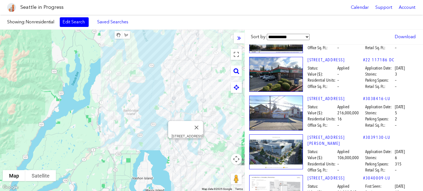
scroll to position [9537, 0]
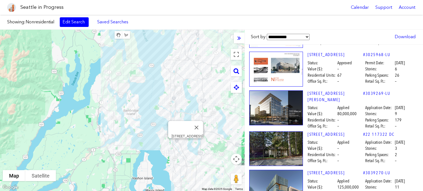
click at [416, 178] on span "Application Date: [DATE]" at bounding box center [392, 181] width 58 height 6
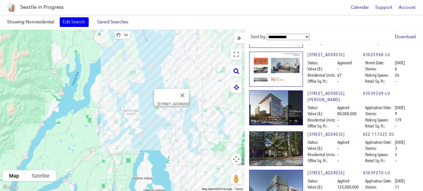
click at [273, 170] on img at bounding box center [276, 187] width 54 height 35
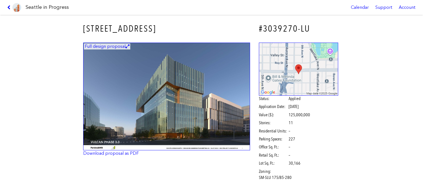
click at [206, 95] on img at bounding box center [166, 97] width 167 height 108
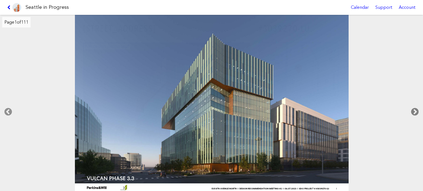
click at [412, 111] on icon at bounding box center [414, 112] width 16 height 18
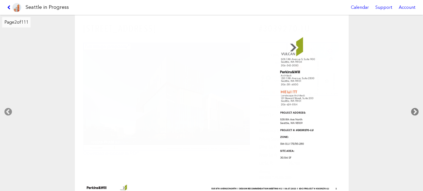
click at [412, 111] on icon at bounding box center [414, 112] width 16 height 18
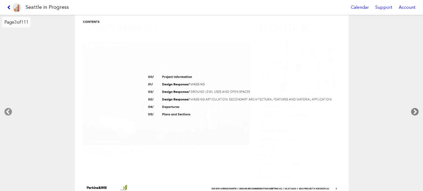
click at [412, 111] on icon at bounding box center [414, 112] width 16 height 18
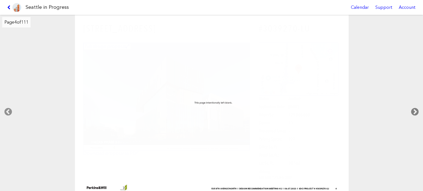
click at [412, 111] on icon at bounding box center [414, 112] width 16 height 18
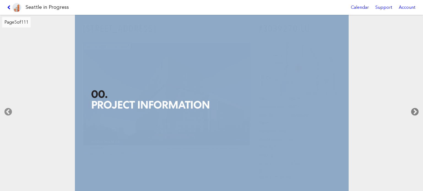
click at [412, 111] on icon at bounding box center [414, 112] width 16 height 18
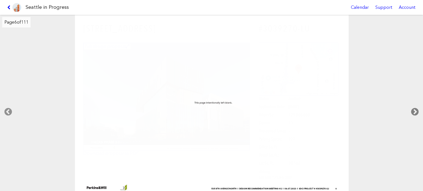
click at [412, 111] on icon at bounding box center [414, 112] width 16 height 18
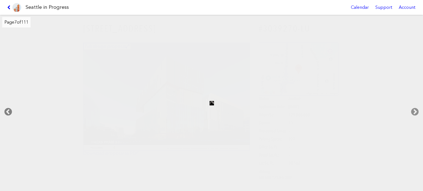
click at [13, 110] on icon at bounding box center [8, 112] width 16 height 18
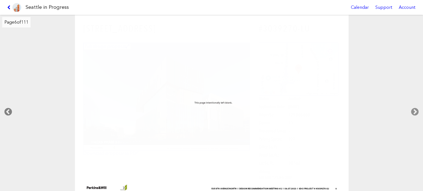
click at [8, 111] on icon at bounding box center [8, 112] width 16 height 18
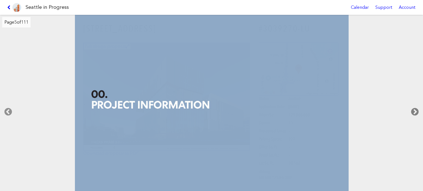
click at [413, 111] on icon at bounding box center [414, 112] width 16 height 18
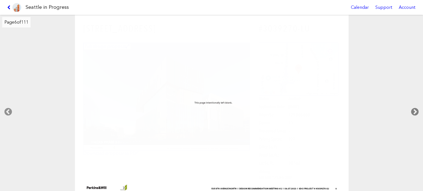
click at [413, 111] on icon at bounding box center [414, 112] width 16 height 18
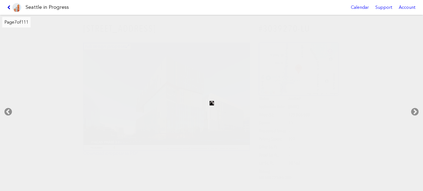
click at [7, 7] on icon at bounding box center [9, 7] width 5 height 4
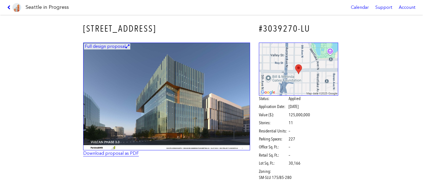
click at [100, 154] on link "Download proposal as PDF" at bounding box center [111, 153] width 56 height 5
click at [7, 6] on icon at bounding box center [9, 7] width 5 height 4
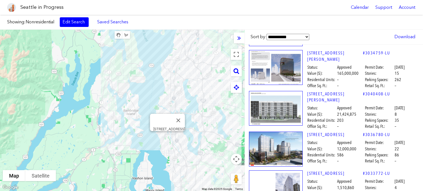
scroll to position [4171, 4]
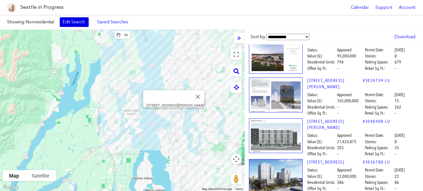
click at [78, 22] on link "Edit Search" at bounding box center [74, 21] width 29 height 9
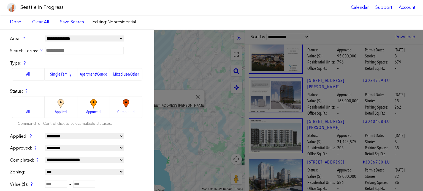
click at [27, 72] on label "All" at bounding box center [28, 74] width 33 height 12
click at [200, 15] on div "Showing: All Projects Edit Search Saved Searches Added to Saved Searches Done C…" at bounding box center [211, 22] width 423 height 15
click at [325, 39] on div "**********" at bounding box center [211, 111] width 423 height 162
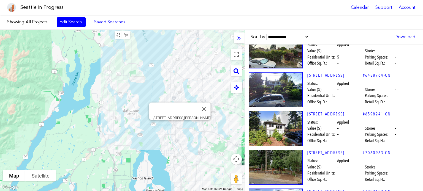
scroll to position [17320, 4]
